Goal: Transaction & Acquisition: Purchase product/service

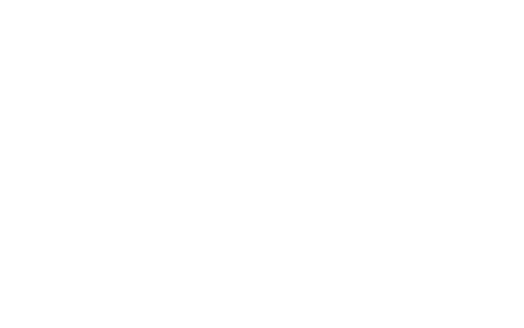
click at [343, 0] on html at bounding box center [262, 0] width 524 height 0
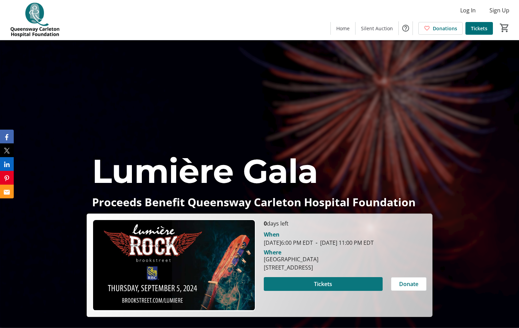
click at [335, 290] on span at bounding box center [323, 283] width 119 height 16
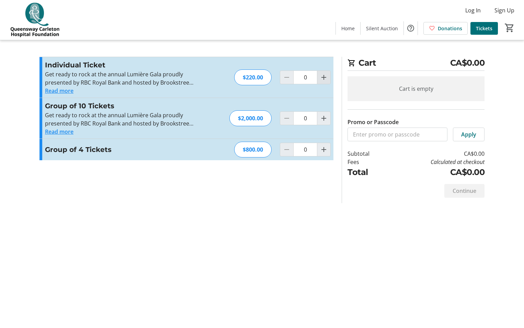
click at [319, 77] on span "Increment by one" at bounding box center [323, 77] width 13 height 13
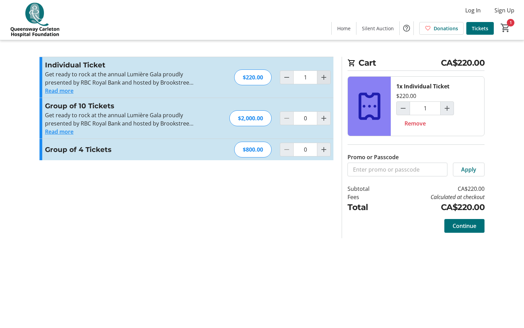
click at [322, 78] on mat-icon "Increment by one" at bounding box center [324, 77] width 8 height 8
type input "2"
click at [467, 228] on span "Continue" at bounding box center [465, 226] width 24 height 8
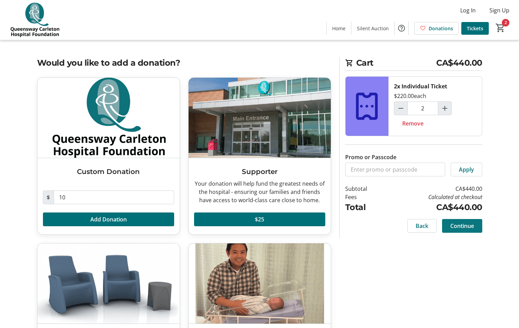
click at [461, 225] on span "Continue" at bounding box center [462, 226] width 24 height 8
select select "CA"
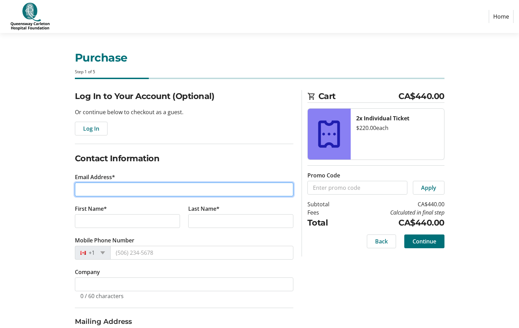
click at [89, 185] on input "Email Address*" at bounding box center [184, 189] width 218 height 14
type input "[EMAIL_ADDRESS][DOMAIN_NAME]"
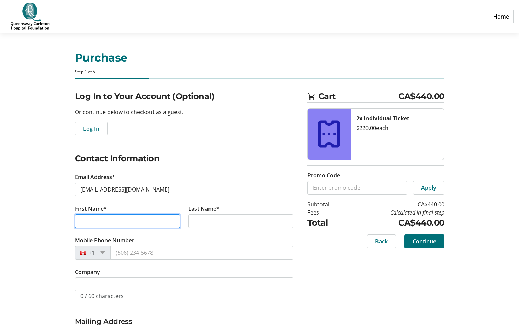
type input "[PERSON_NAME]"
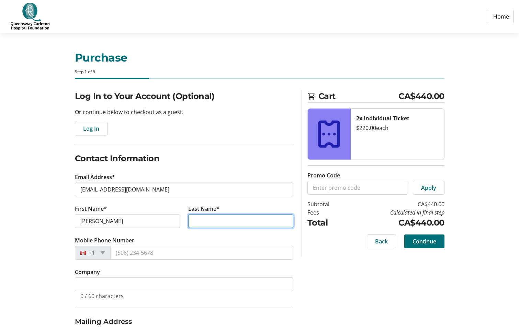
type input "[PERSON_NAME]"
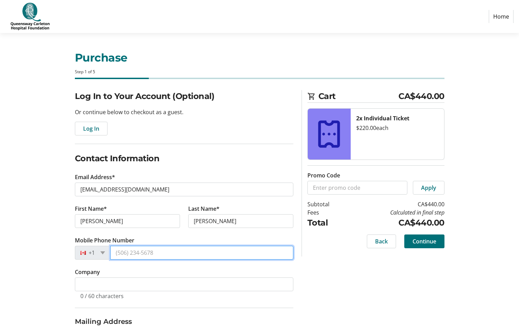
type input "[PHONE_NUMBER]"
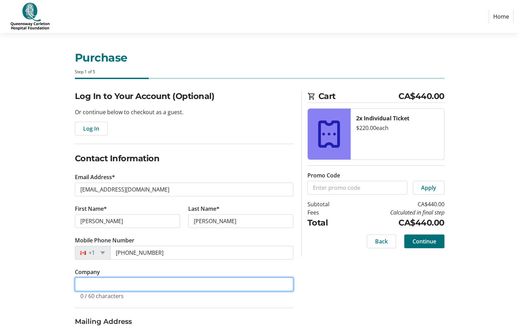
type input "President"
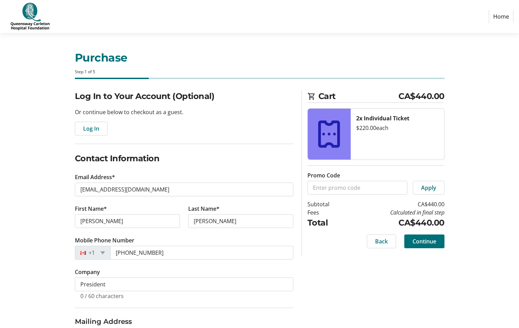
type input "[STREET_ADDRESS]"
type input "Kemptville"
select select "ON"
type input "K0G 1J0"
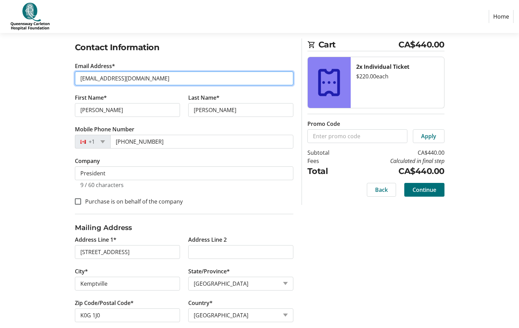
scroll to position [122, 0]
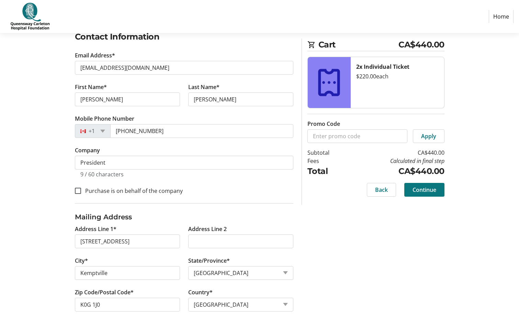
click at [424, 189] on span "Continue" at bounding box center [425, 189] width 24 height 8
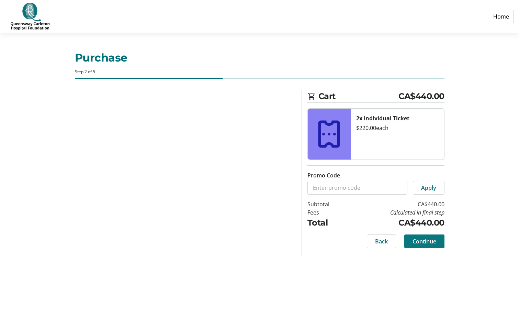
scroll to position [0, 0]
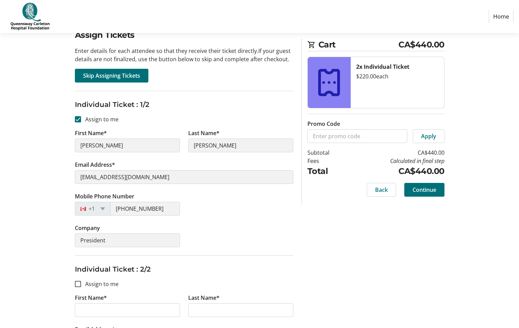
scroll to position [46, 0]
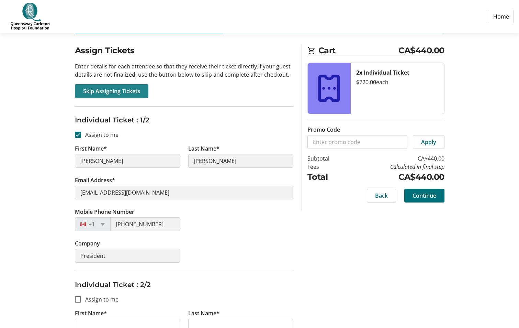
click at [115, 92] on span "Skip Assigning Tickets" at bounding box center [111, 91] width 57 height 8
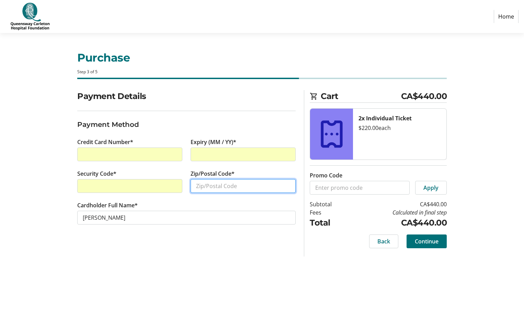
click at [203, 189] on input "Zip/Postal Code*" at bounding box center [243, 186] width 105 height 14
type input "K0G 1J0"
click at [426, 240] on span "Continue" at bounding box center [427, 241] width 24 height 8
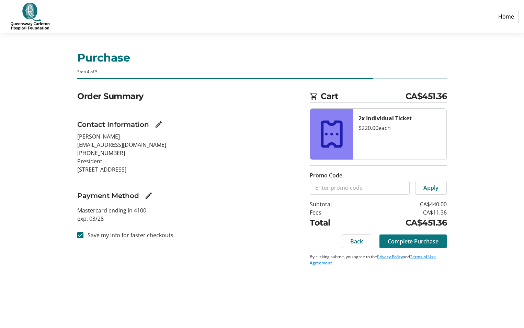
click at [411, 241] on span "Complete Purchase" at bounding box center [413, 241] width 51 height 8
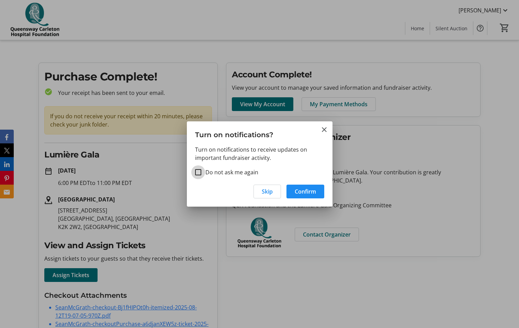
click at [197, 173] on input "Do not ask me again" at bounding box center [198, 172] width 6 height 6
checkbox input "false"
click at [205, 195] on div "Skip Confirm" at bounding box center [260, 193] width 146 height 26
click at [301, 193] on span "Confirm" at bounding box center [305, 191] width 21 height 8
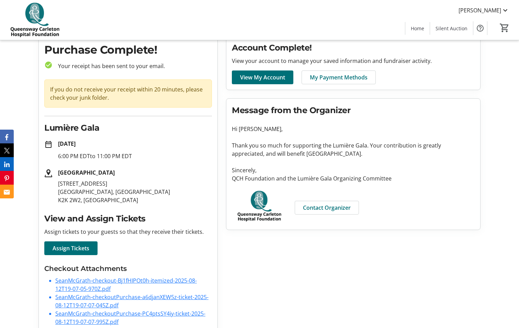
scroll to position [42, 0]
